Goal: Navigation & Orientation: Understand site structure

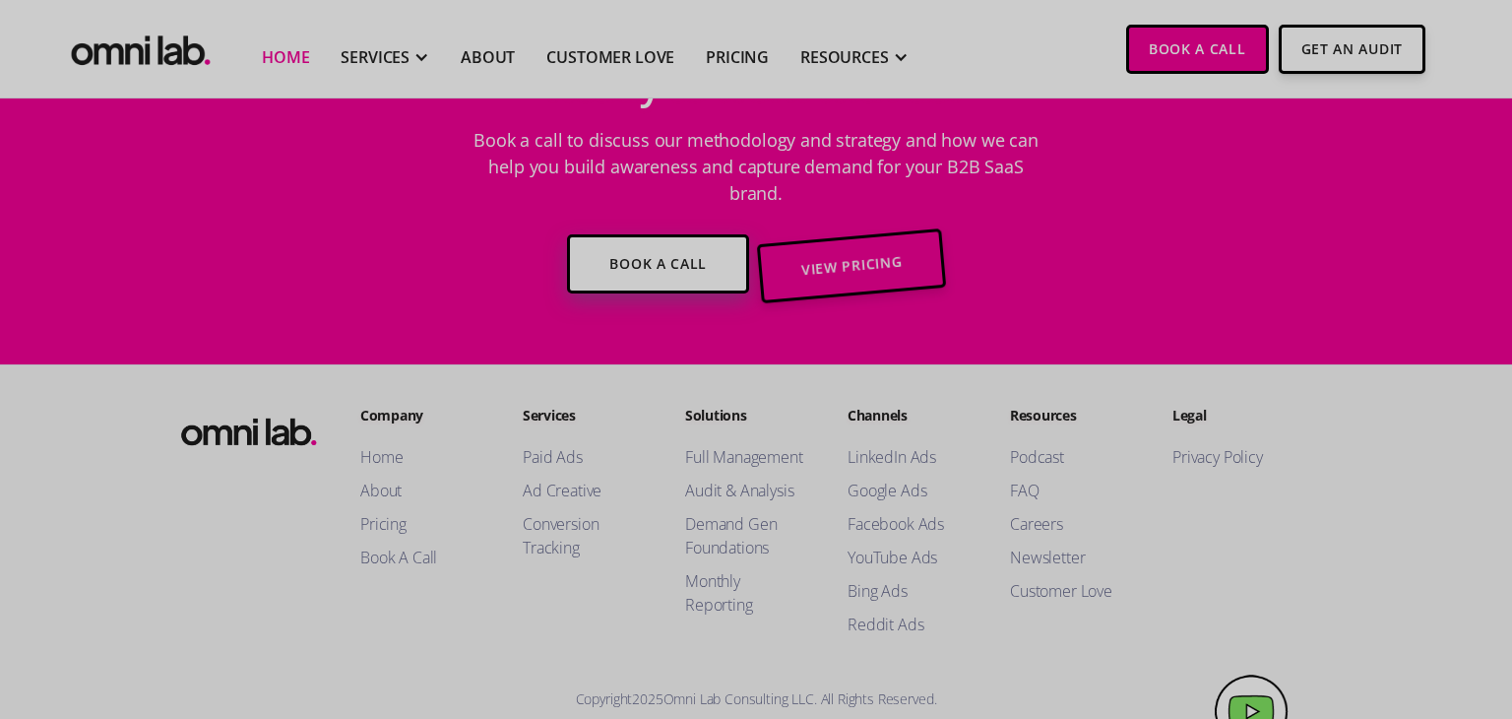
scroll to position [7214, 0]
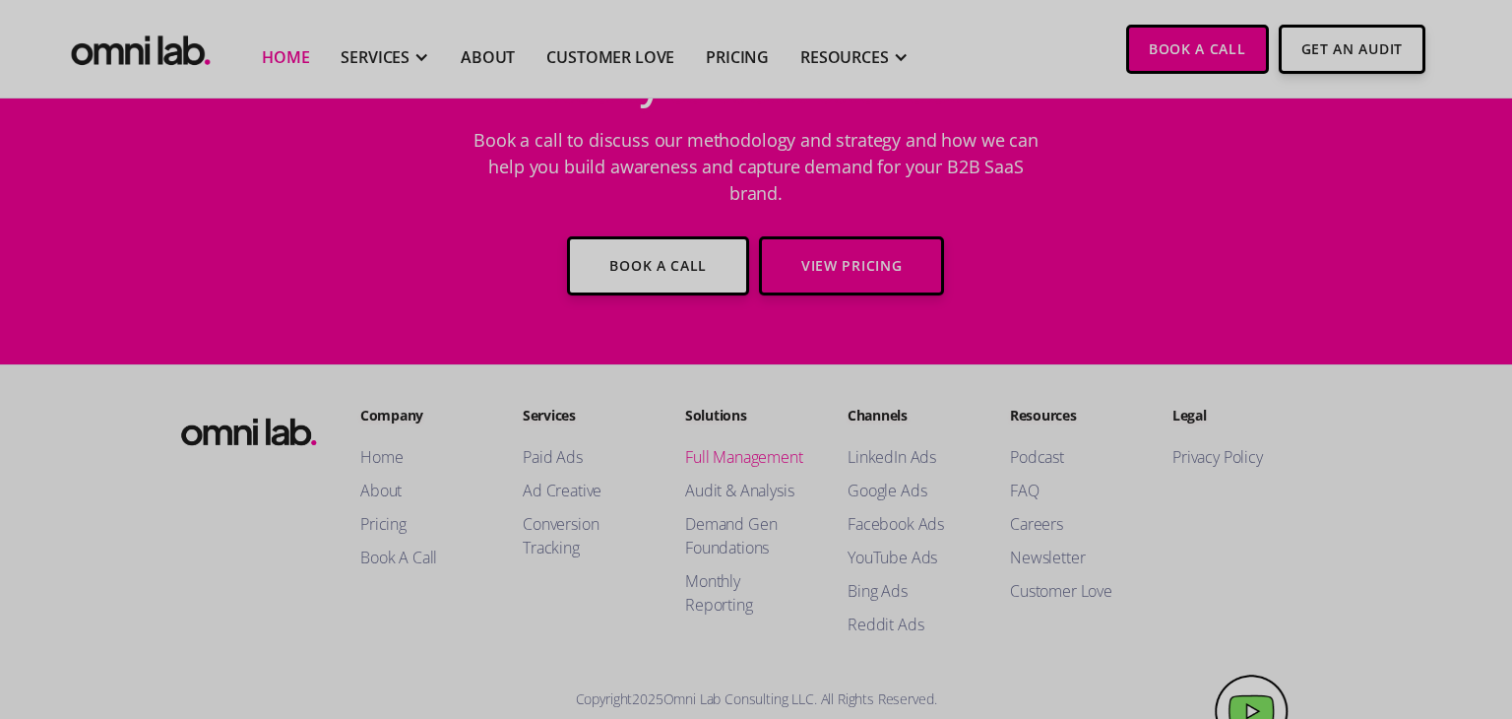
click at [386, 478] on link "About" at bounding box center [421, 490] width 123 height 24
click at [1192, 445] on link "Privacy Policy" at bounding box center [1234, 457] width 123 height 24
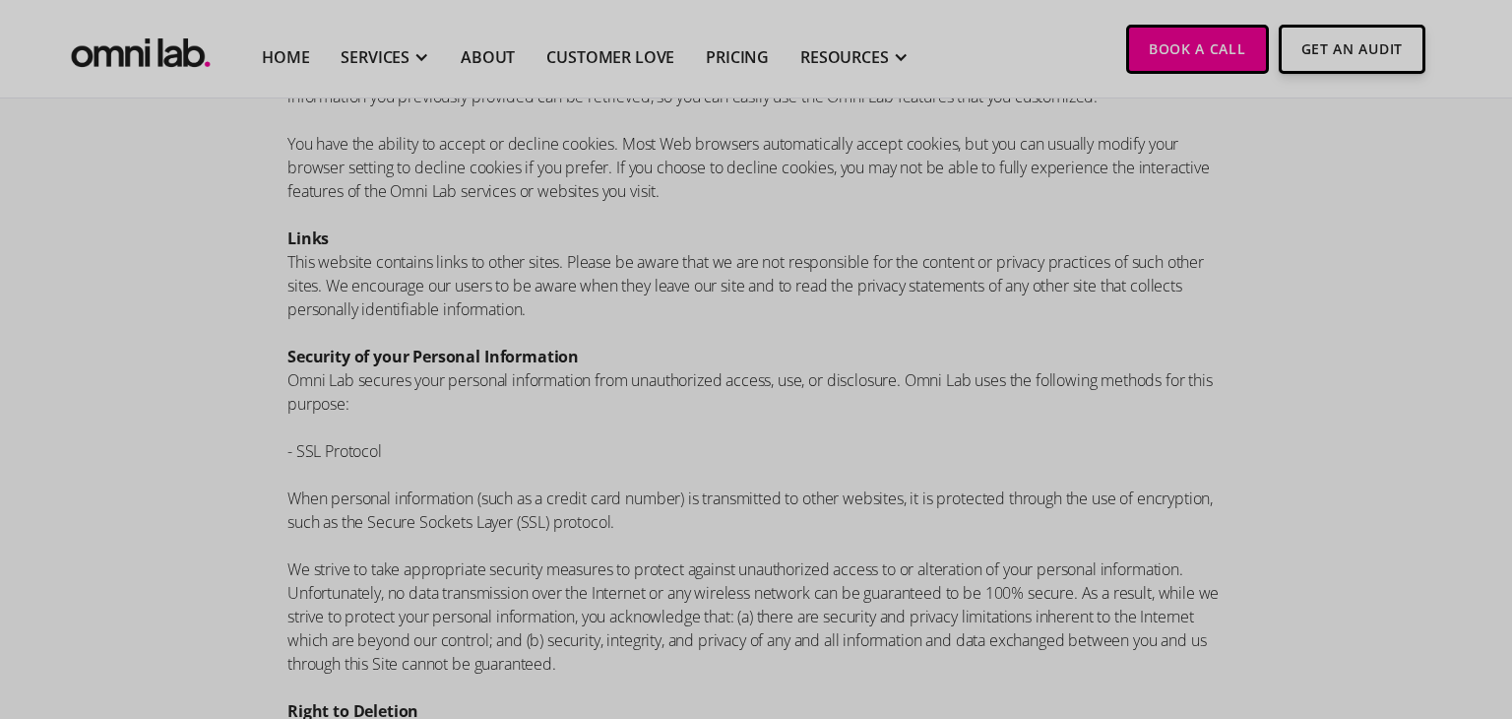
scroll to position [7589, 0]
